Goal: Task Accomplishment & Management: Use online tool/utility

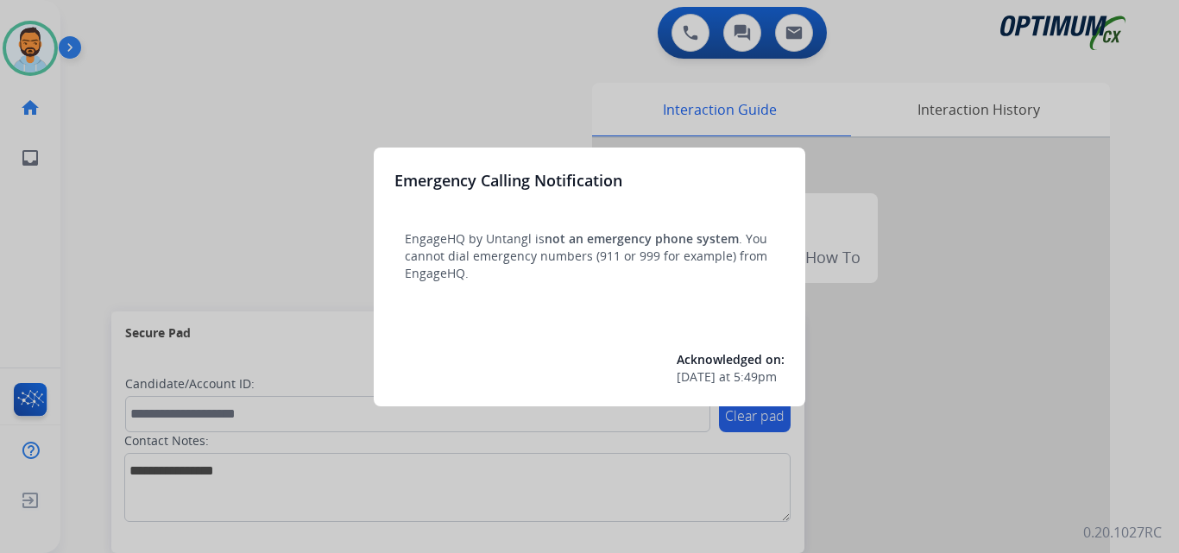
click at [180, 180] on div at bounding box center [589, 276] width 1179 height 553
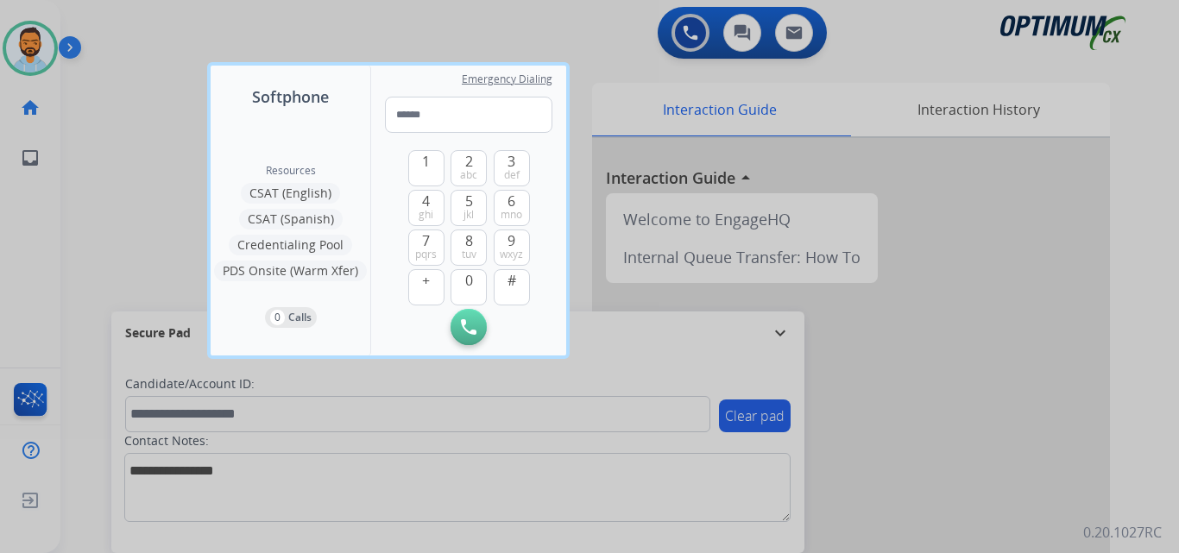
click at [145, 180] on div at bounding box center [589, 276] width 1179 height 553
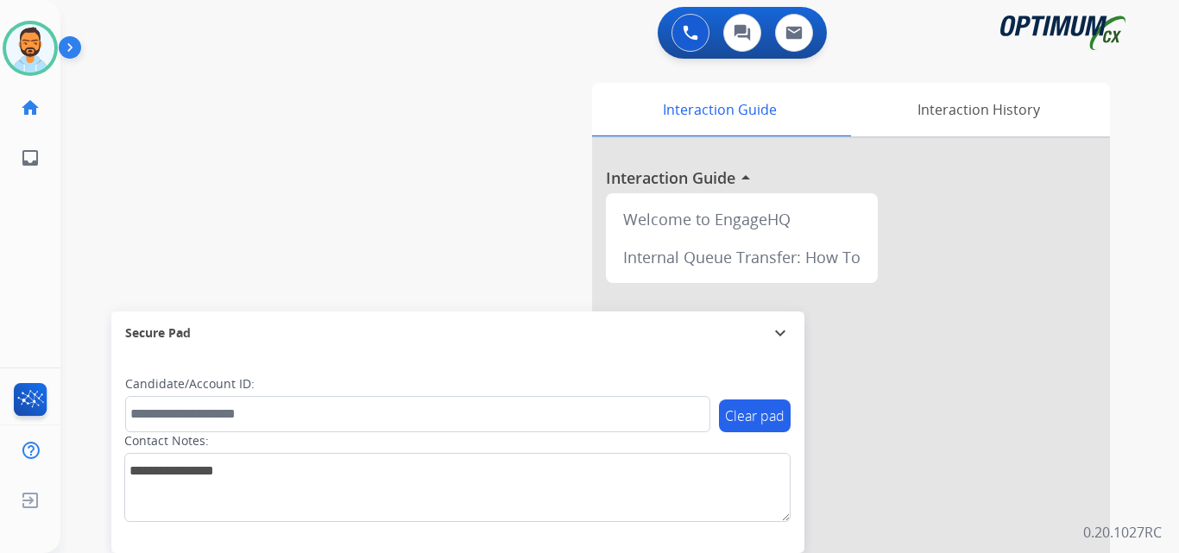
click at [242, 152] on div "swap_horiz Break voice bridge close_fullscreen Connect 3-Way Call merge_type Se…" at bounding box center [599, 422] width 1078 height 720
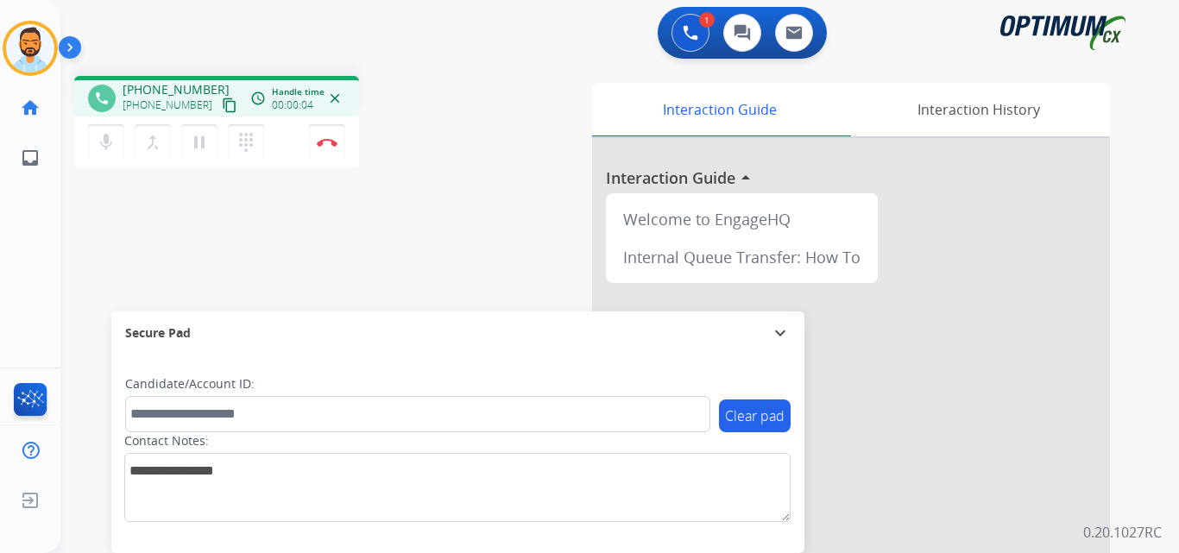
click at [222, 111] on mat-icon "content_copy" at bounding box center [230, 106] width 16 height 16
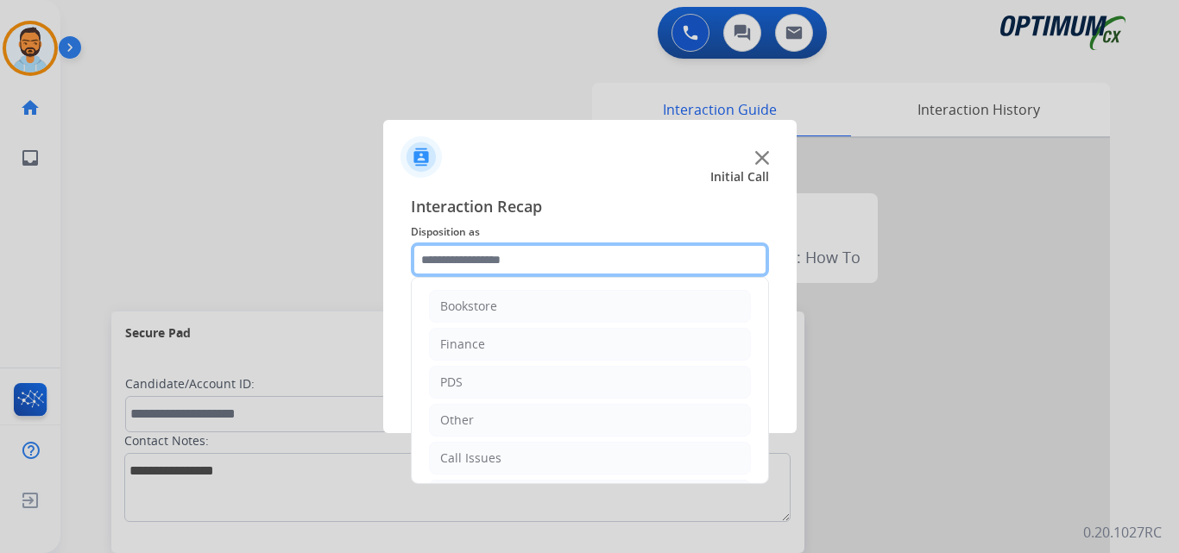
click at [452, 273] on input "text" at bounding box center [590, 260] width 358 height 35
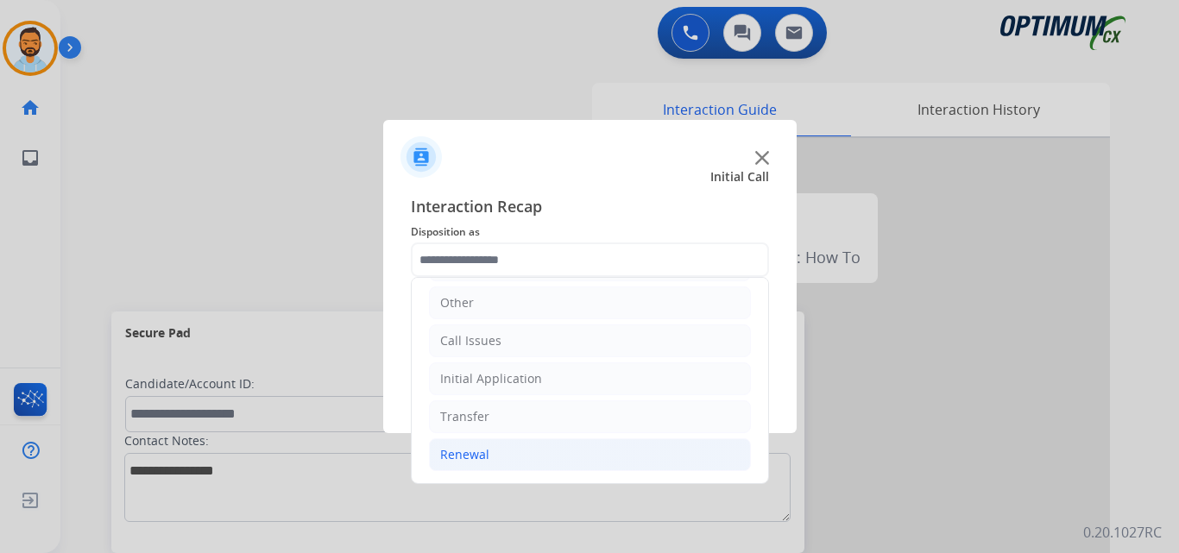
click at [472, 449] on div "Renewal" at bounding box center [464, 454] width 49 height 17
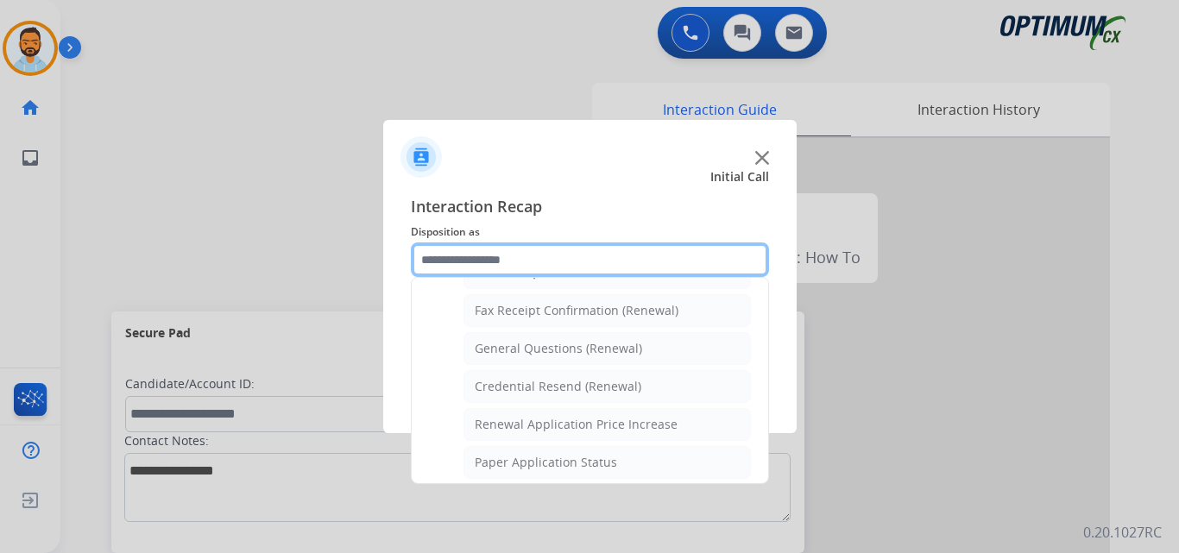
scroll to position [458, 0]
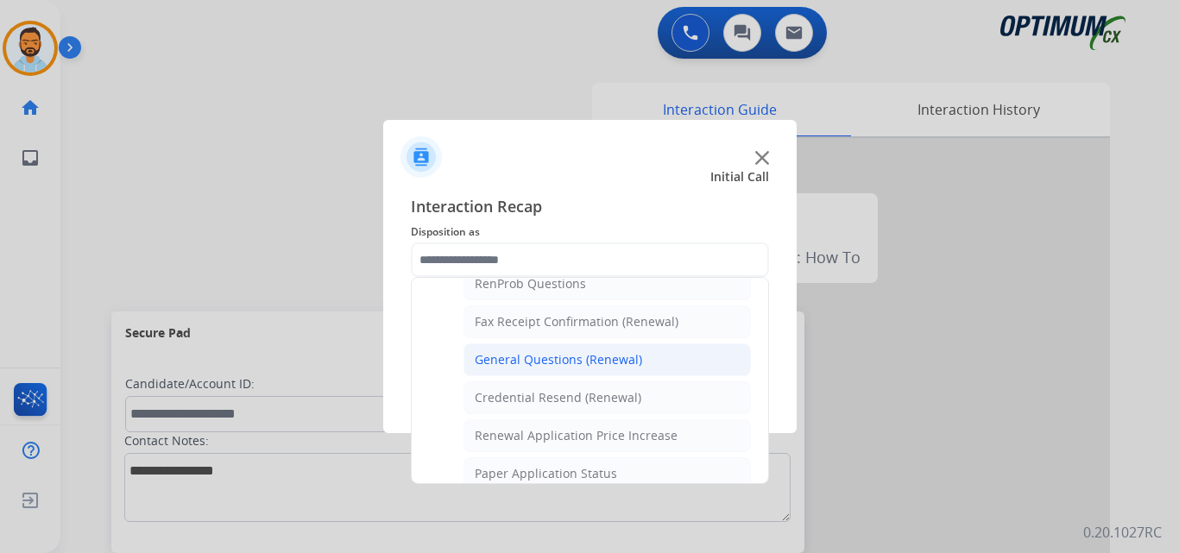
click at [611, 367] on div "General Questions (Renewal)" at bounding box center [559, 359] width 168 height 17
type input "**********"
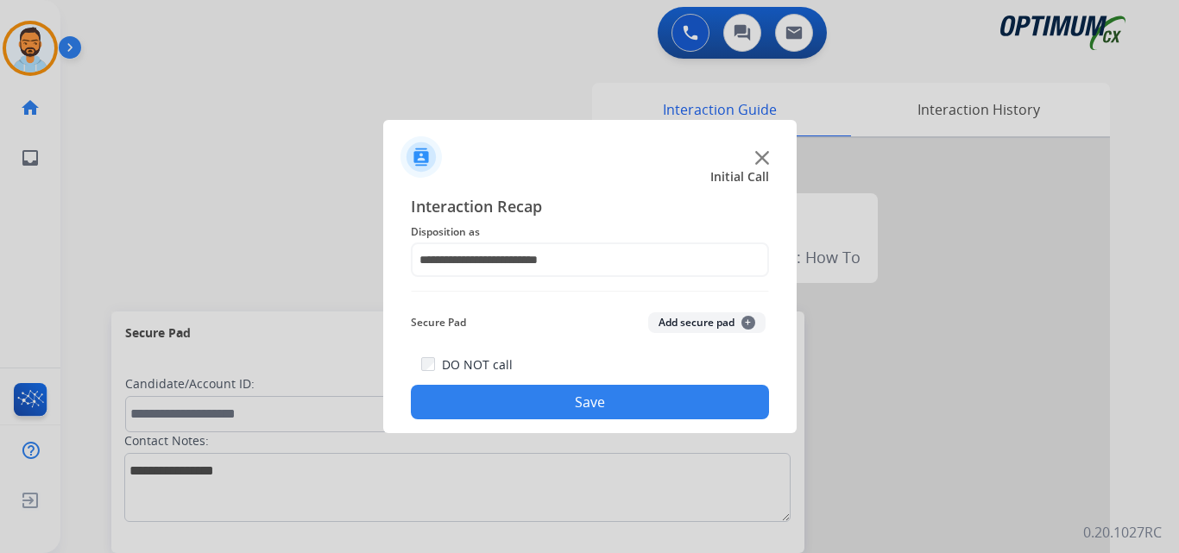
click at [579, 409] on button "Save" at bounding box center [590, 402] width 358 height 35
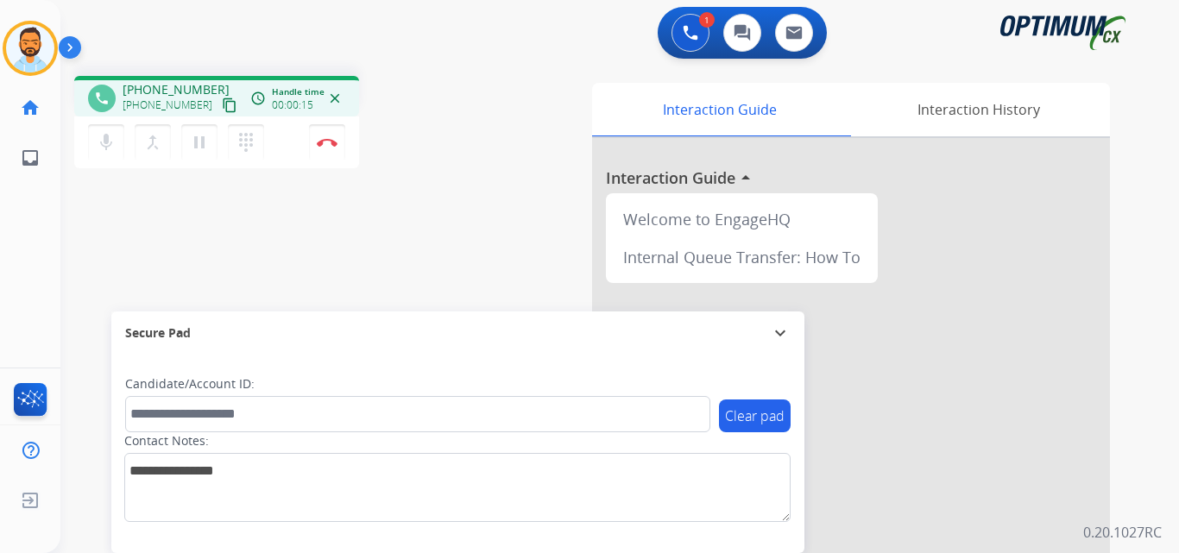
click at [222, 106] on mat-icon "content_copy" at bounding box center [230, 106] width 16 height 16
click at [222, 112] on mat-icon "content_copy" at bounding box center [230, 106] width 16 height 16
click at [328, 144] on img at bounding box center [327, 142] width 21 height 9
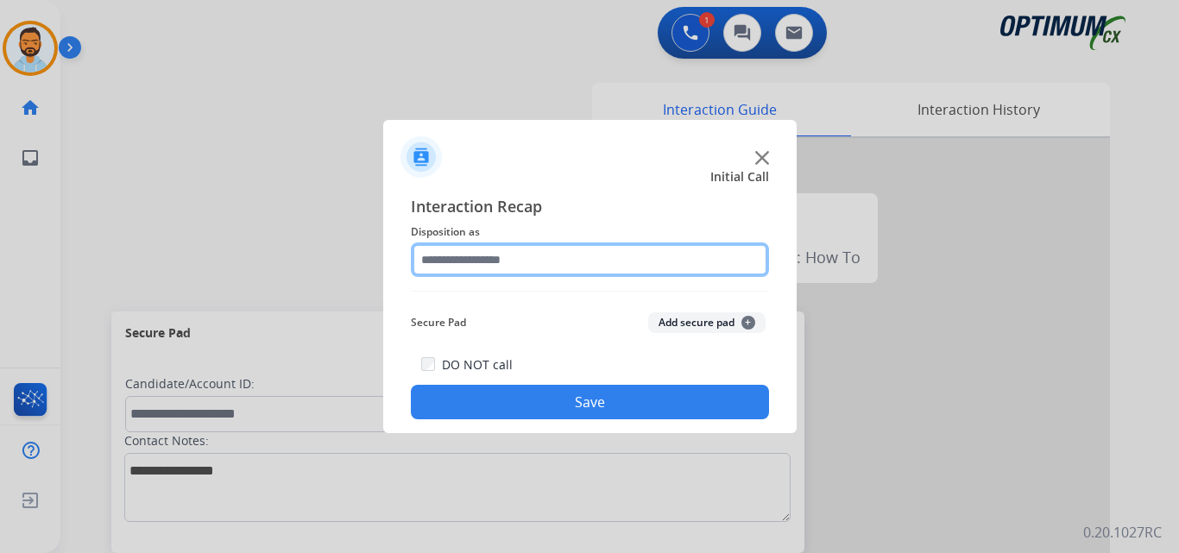
click at [580, 258] on input "text" at bounding box center [590, 260] width 358 height 35
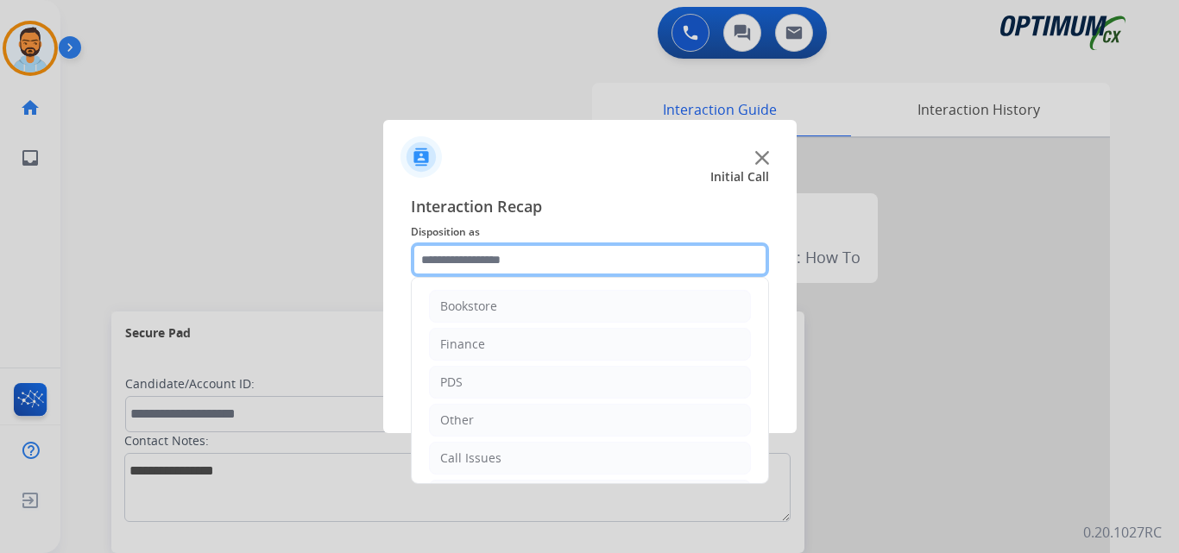
scroll to position [117, 0]
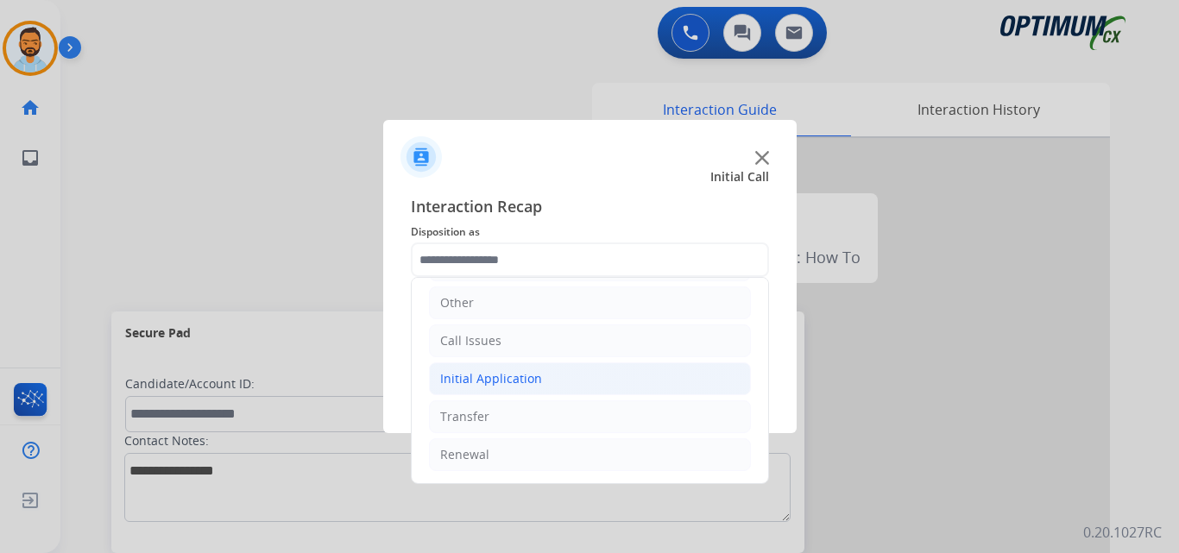
click at [535, 381] on div "Initial Application" at bounding box center [491, 378] width 102 height 17
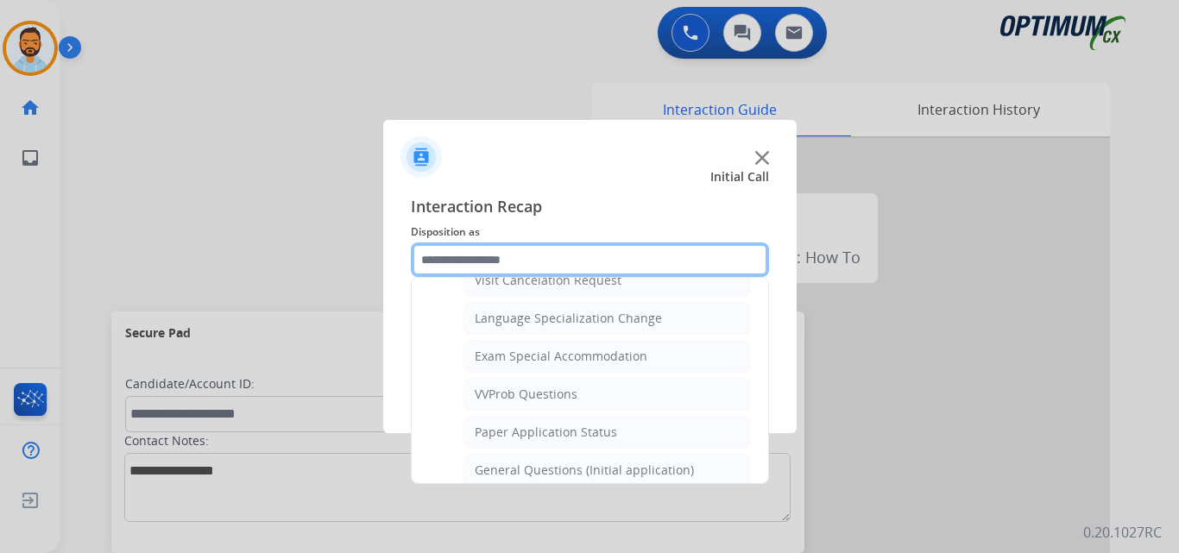
scroll to position [842, 0]
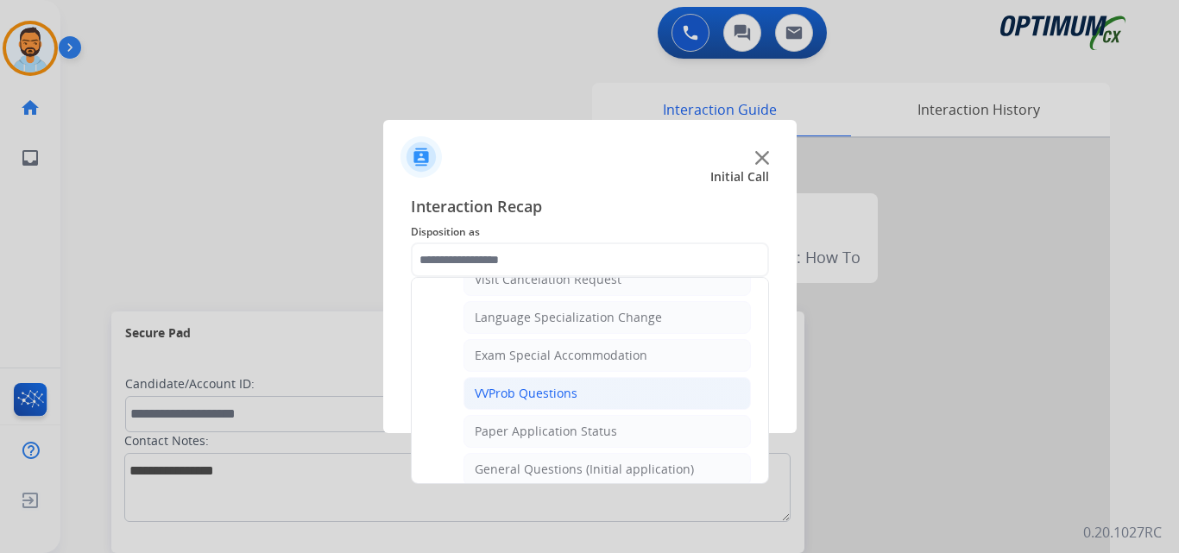
click at [582, 402] on li "VVProb Questions" at bounding box center [608, 393] width 288 height 33
type input "**********"
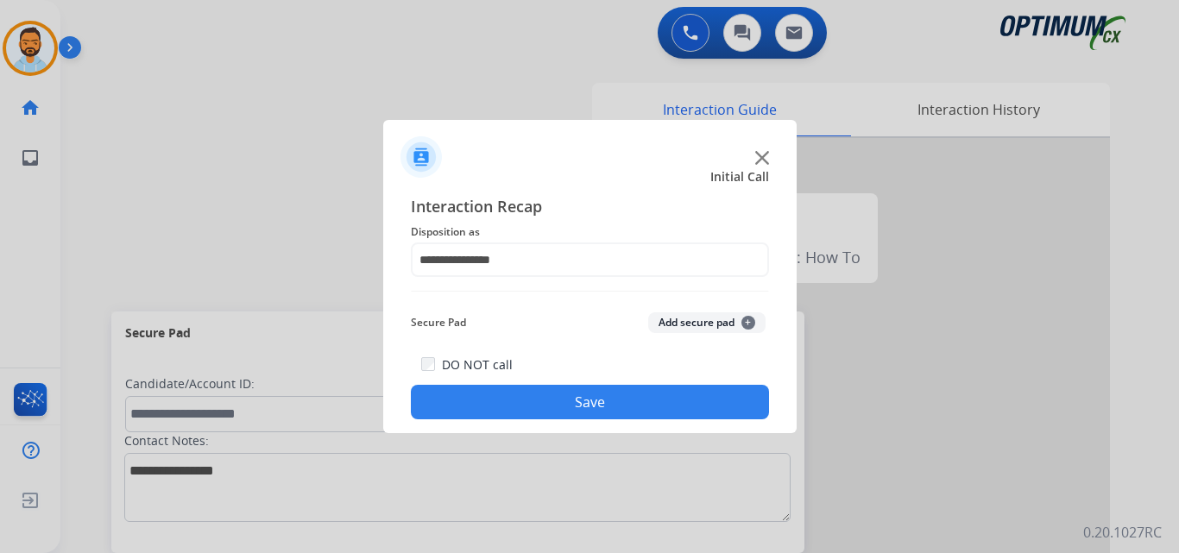
click at [587, 411] on button "Save" at bounding box center [590, 402] width 358 height 35
